Goal: Task Accomplishment & Management: Manage account settings

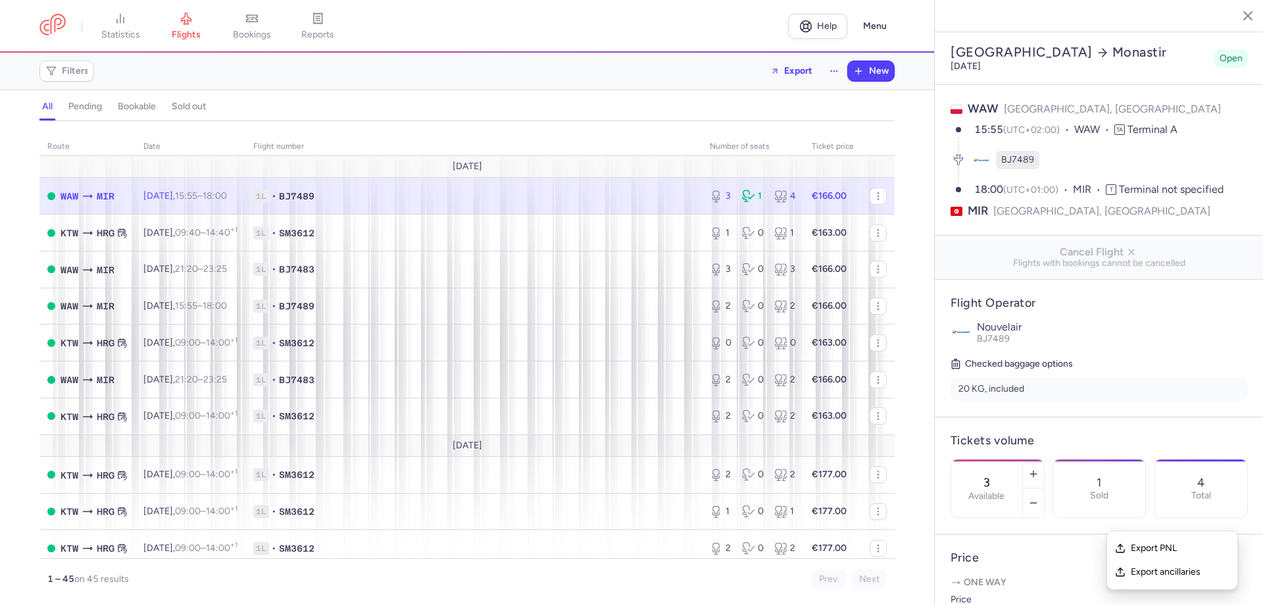
select select "hours"
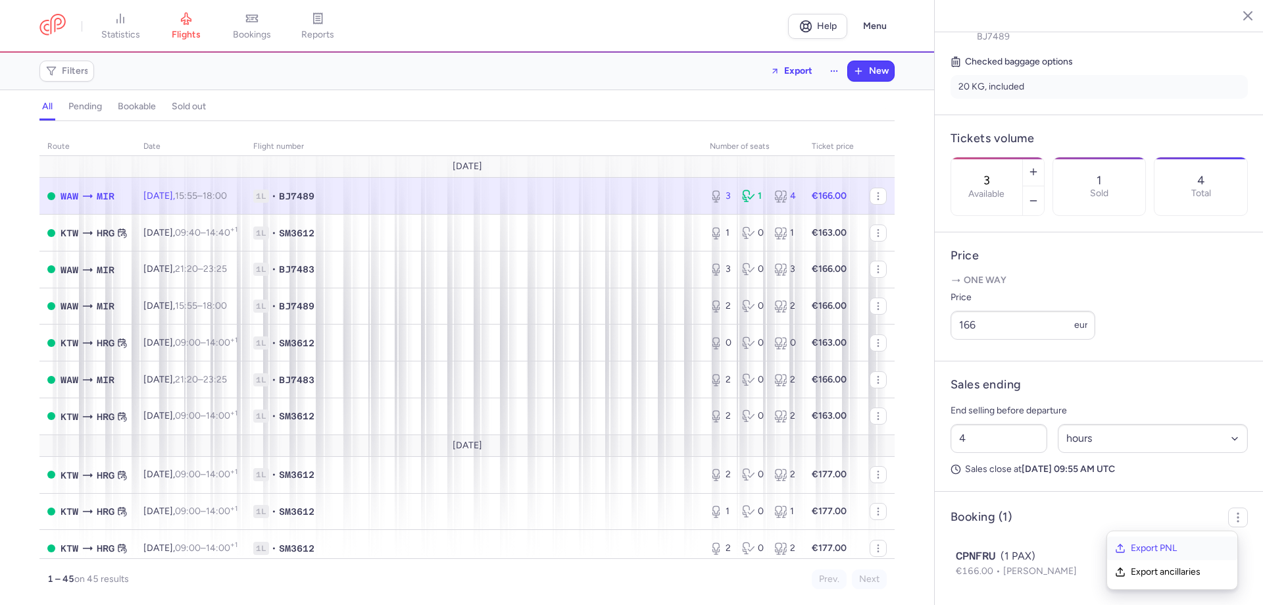
click at [1159, 546] on span "Export PNL" at bounding box center [1180, 547] width 99 height 13
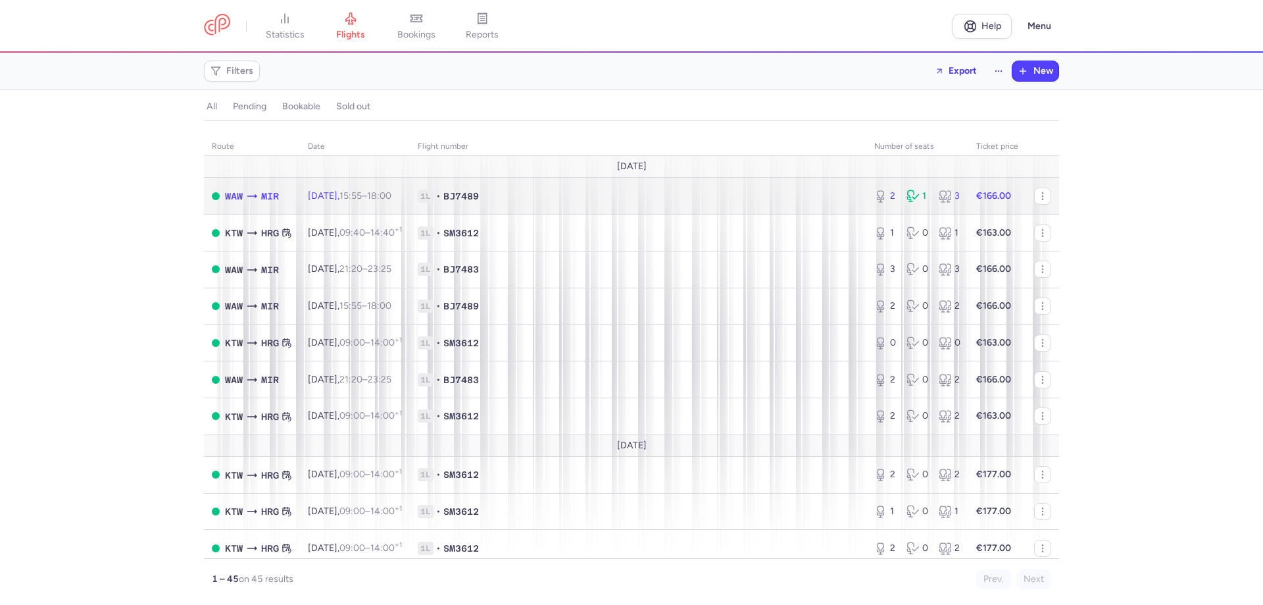
click at [434, 197] on span "1L" at bounding box center [426, 195] width 16 height 13
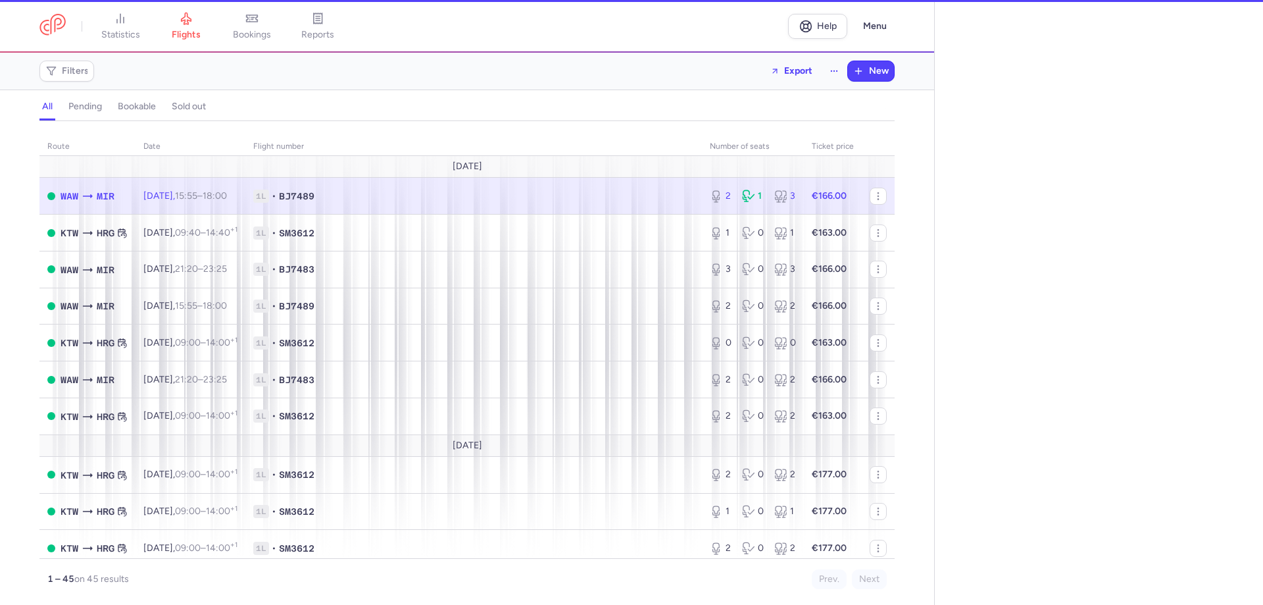
select select "hours"
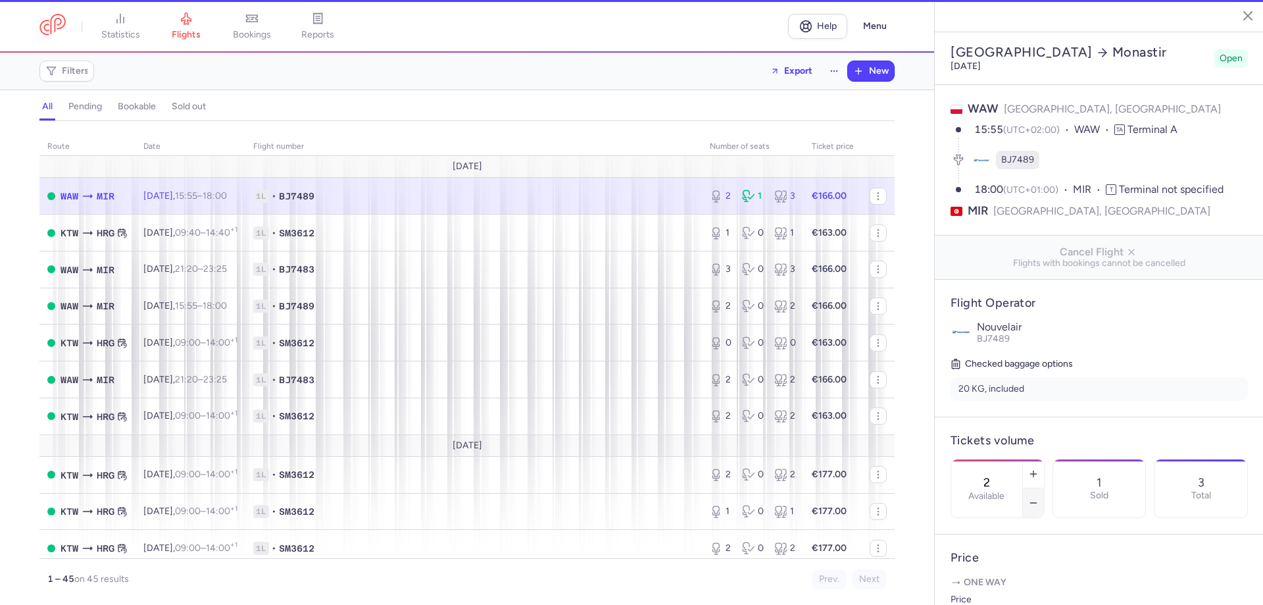
scroll to position [312, 0]
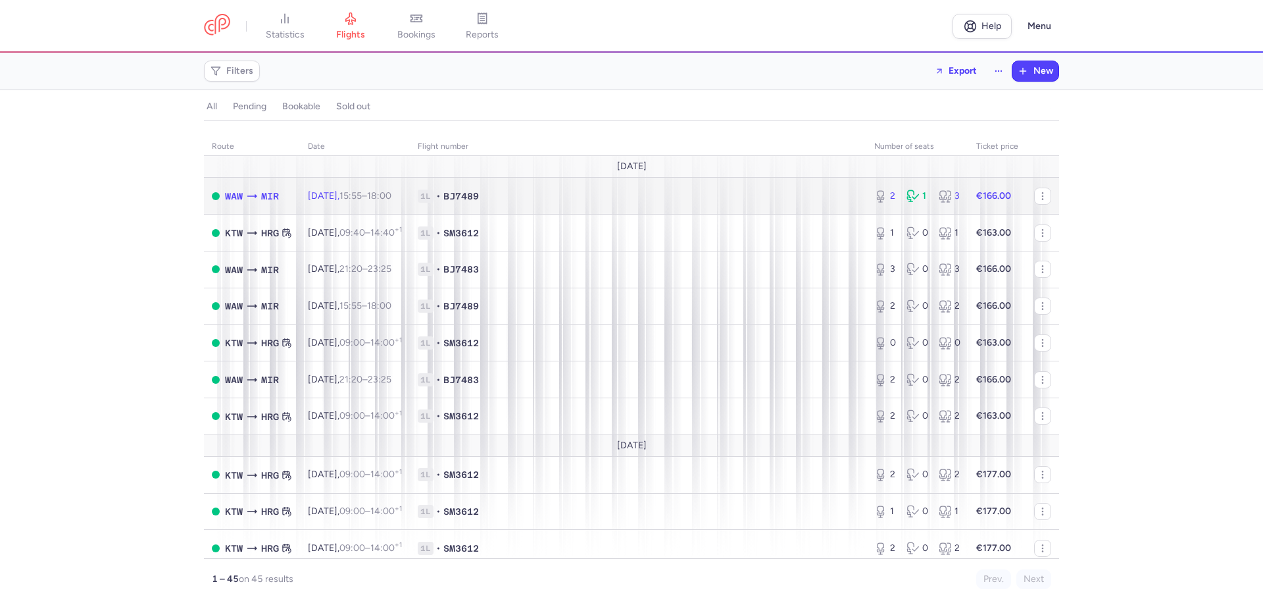
click at [805, 194] on span "1L • BJ7489" at bounding box center [638, 195] width 441 height 13
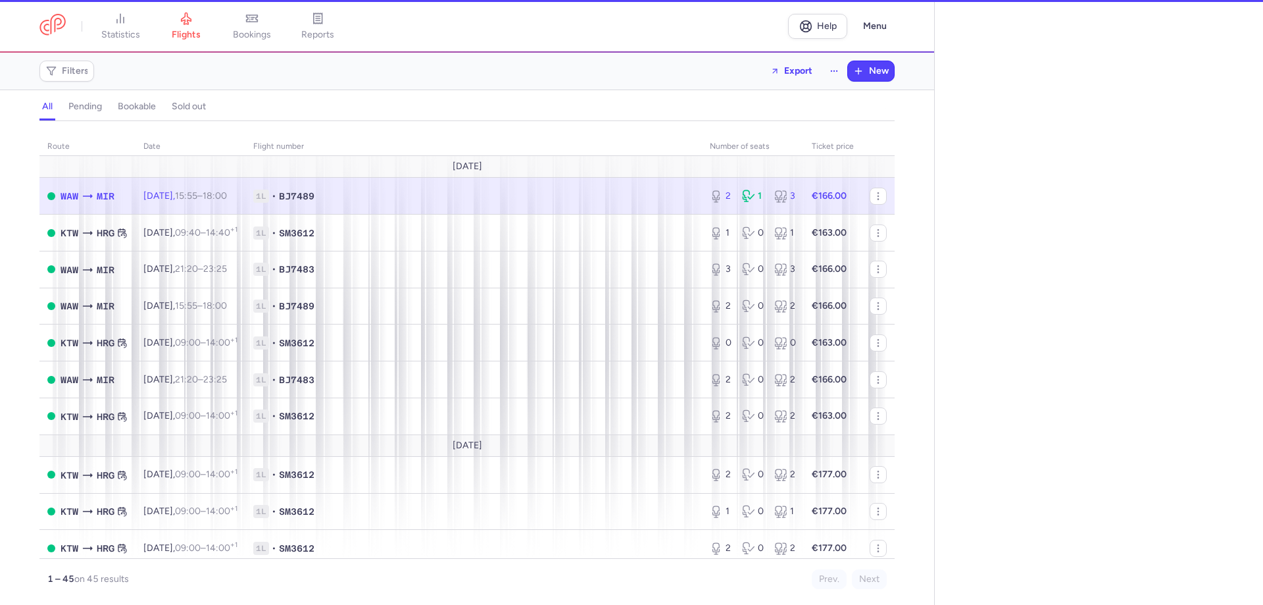
select select "hours"
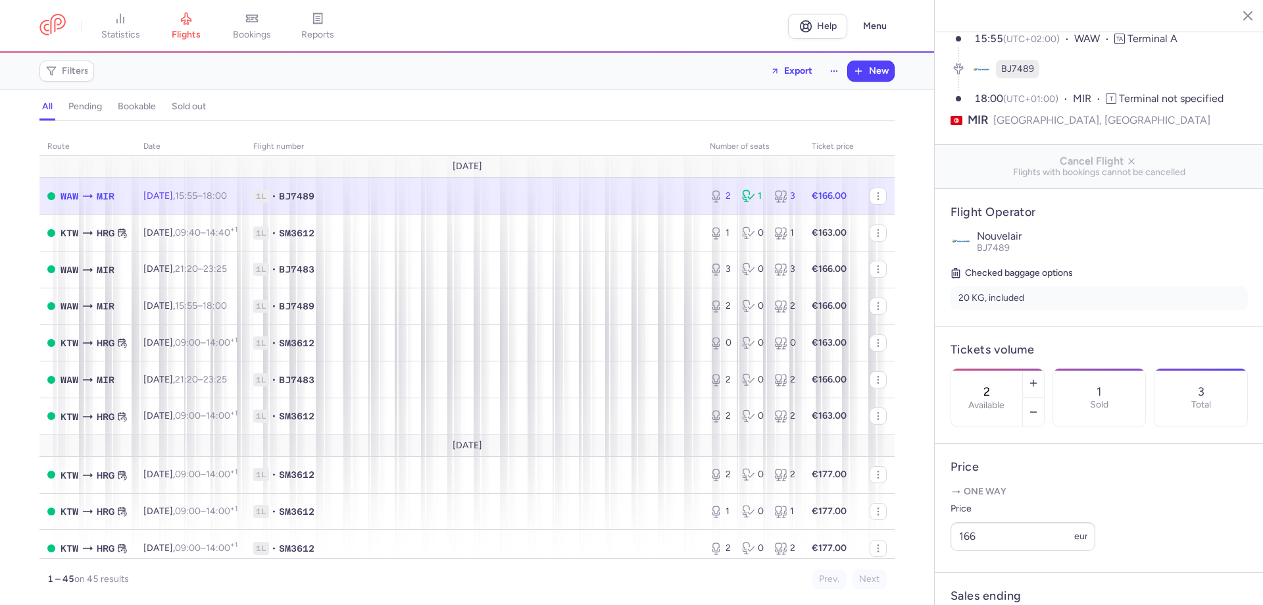
scroll to position [263, 0]
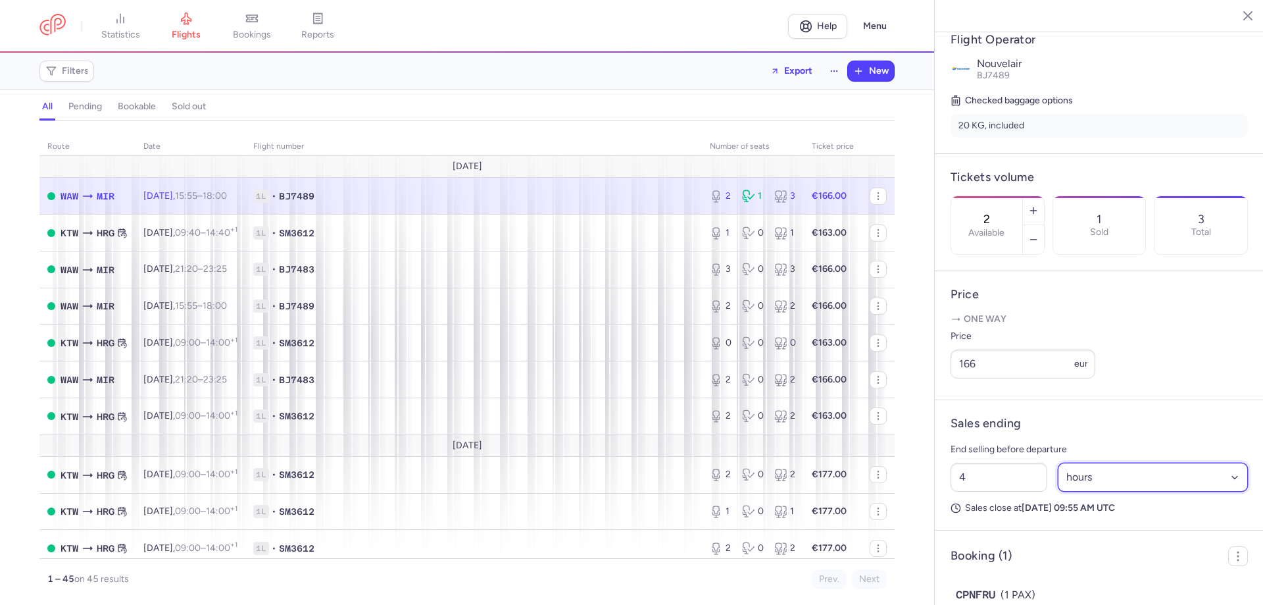
click at [1228, 491] on select "Select an option hours days" at bounding box center [1153, 477] width 191 height 29
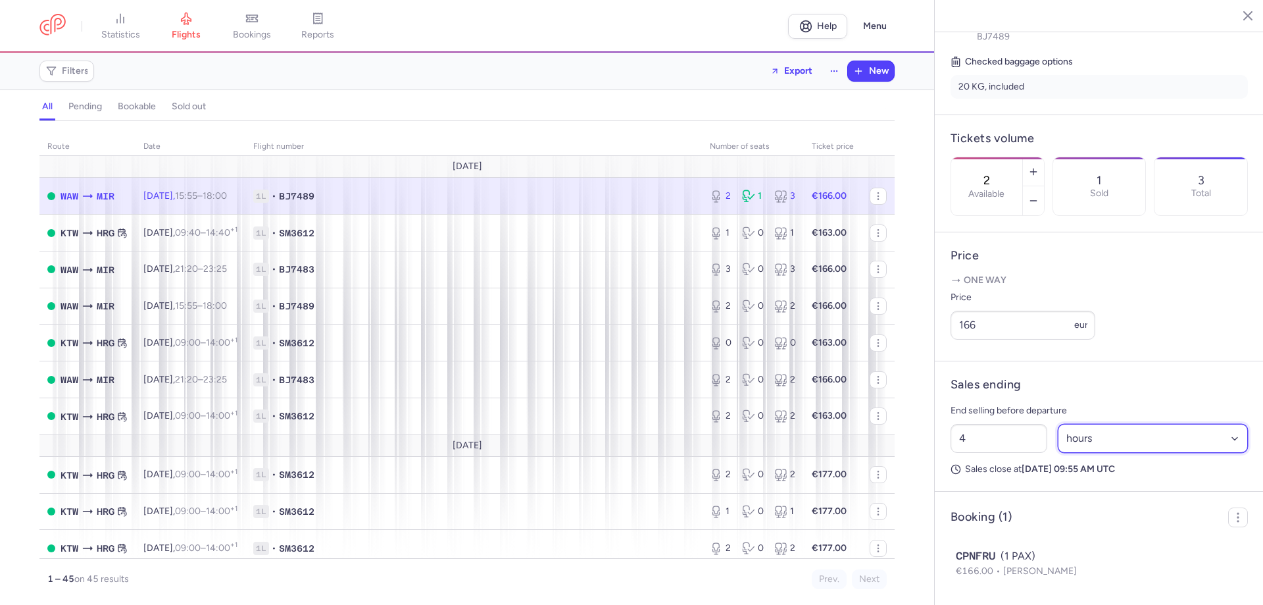
scroll to position [337, 0]
click at [1232, 520] on icon "button" at bounding box center [1238, 517] width 13 height 13
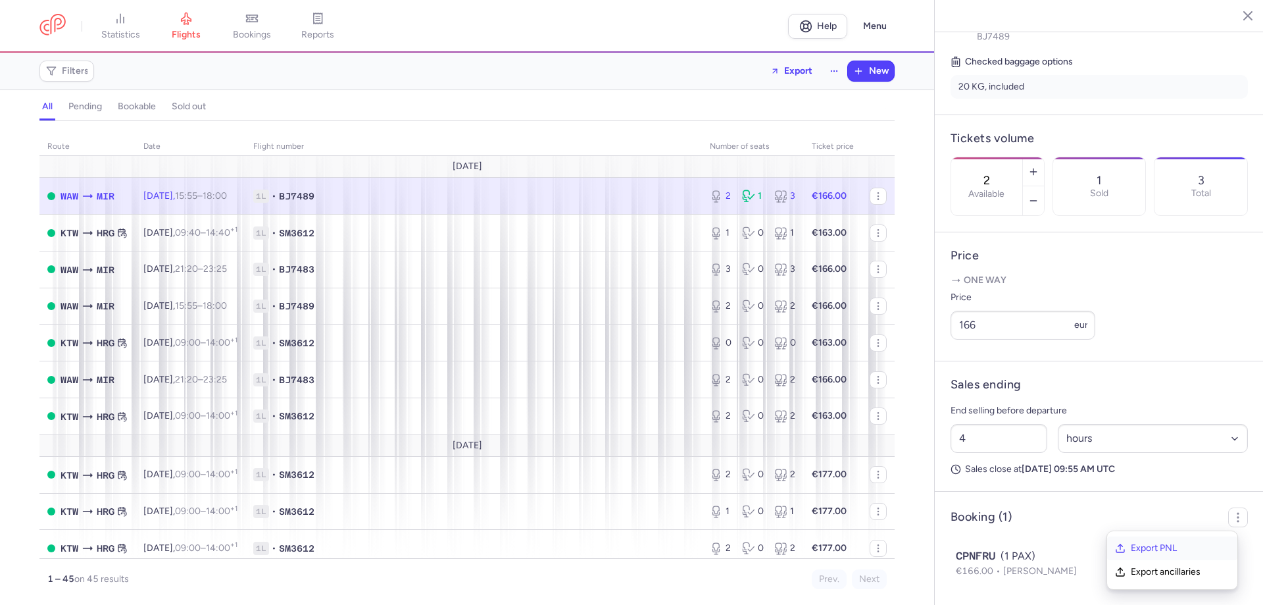
click at [1184, 545] on span "Export PNL" at bounding box center [1180, 547] width 99 height 13
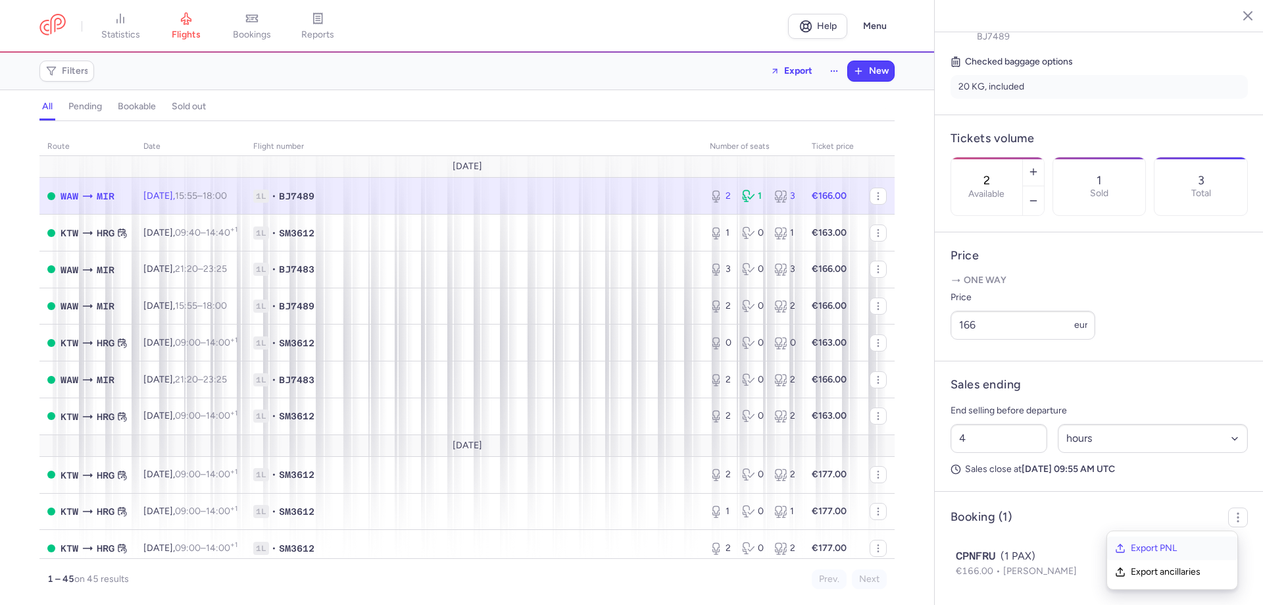
click at [1184, 545] on span "Export PNL" at bounding box center [1180, 547] width 99 height 13
